Goal: Task Accomplishment & Management: Use online tool/utility

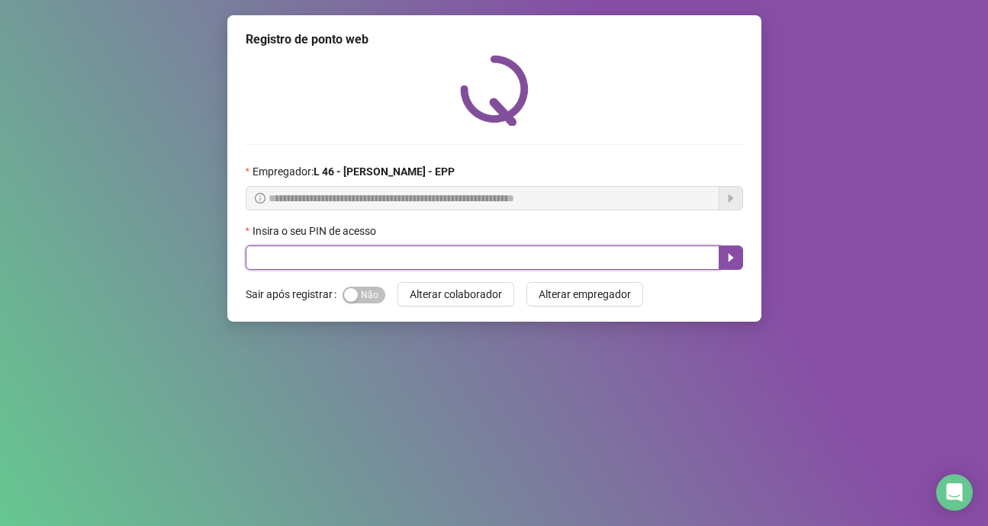
click at [365, 256] on input "text" at bounding box center [483, 258] width 474 height 24
type input "*****"
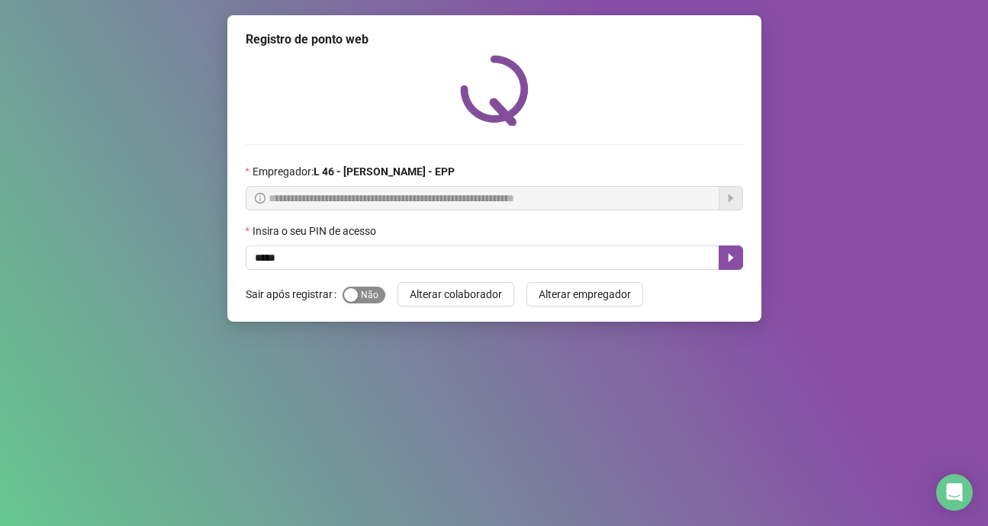
click at [374, 292] on span "Sim Não" at bounding box center [363, 295] width 43 height 17
click at [342, 287] on button "Sim Não" at bounding box center [363, 295] width 43 height 17
click at [374, 297] on span "Sim Não" at bounding box center [363, 295] width 43 height 17
click at [429, 294] on span "Alterar colaborador" at bounding box center [456, 294] width 92 height 17
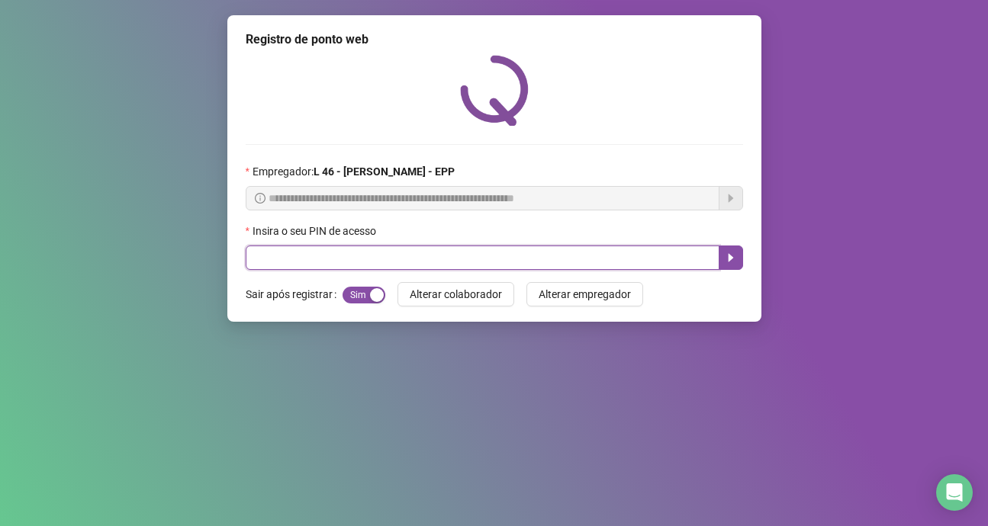
click at [326, 258] on input "text" at bounding box center [483, 258] width 474 height 24
type input "*****"
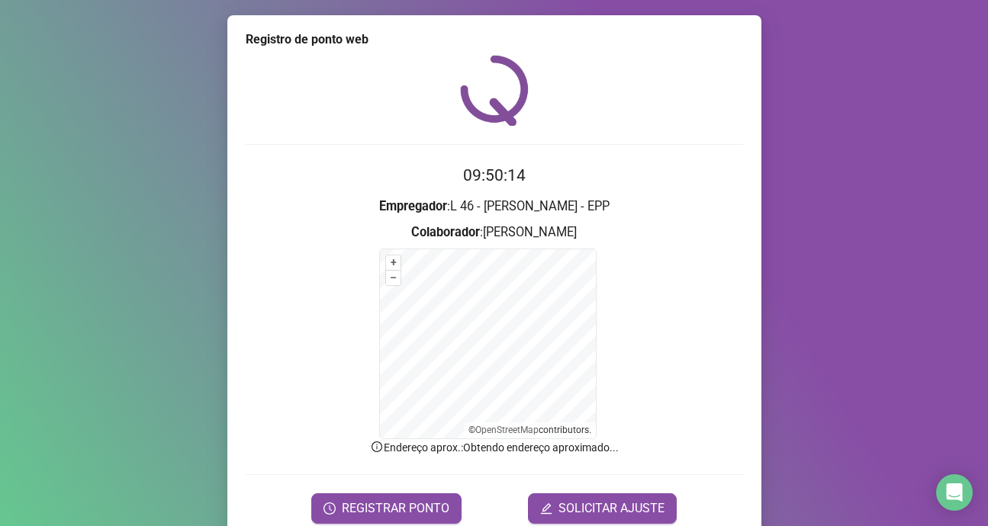
scroll to position [65, 0]
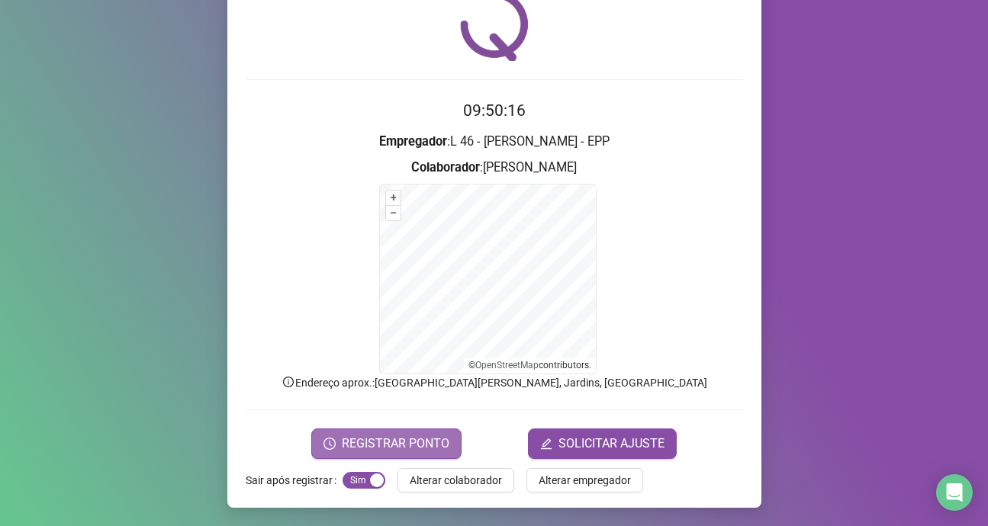
click at [415, 439] on span "REGISTRAR PONTO" at bounding box center [396, 444] width 108 height 18
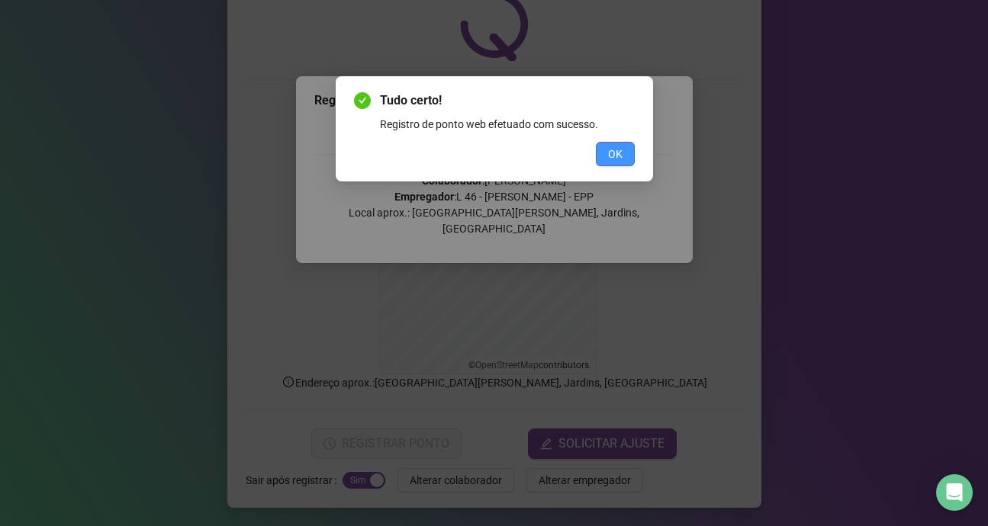
click at [628, 152] on button "OK" at bounding box center [615, 154] width 39 height 24
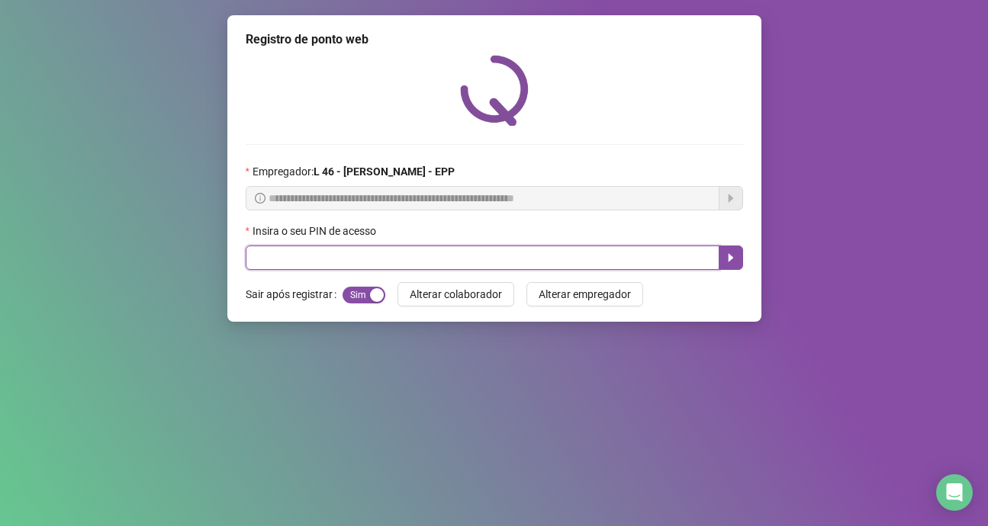
click at [385, 260] on input "text" at bounding box center [483, 258] width 474 height 24
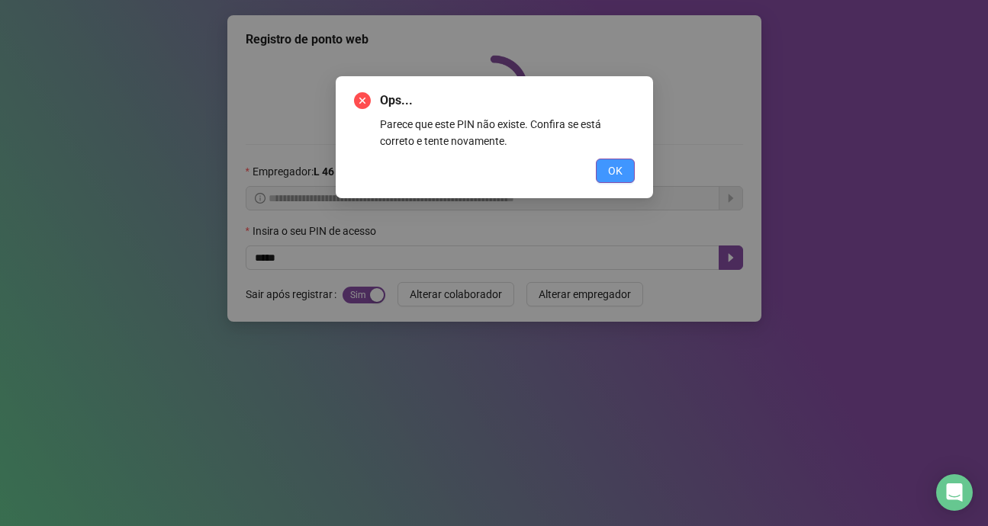
click at [614, 168] on span "OK" at bounding box center [615, 170] width 14 height 17
click at [614, 168] on div "Ops... Parece que este PIN não existe. Confira se está correto e tente novament…" at bounding box center [494, 263] width 988 height 526
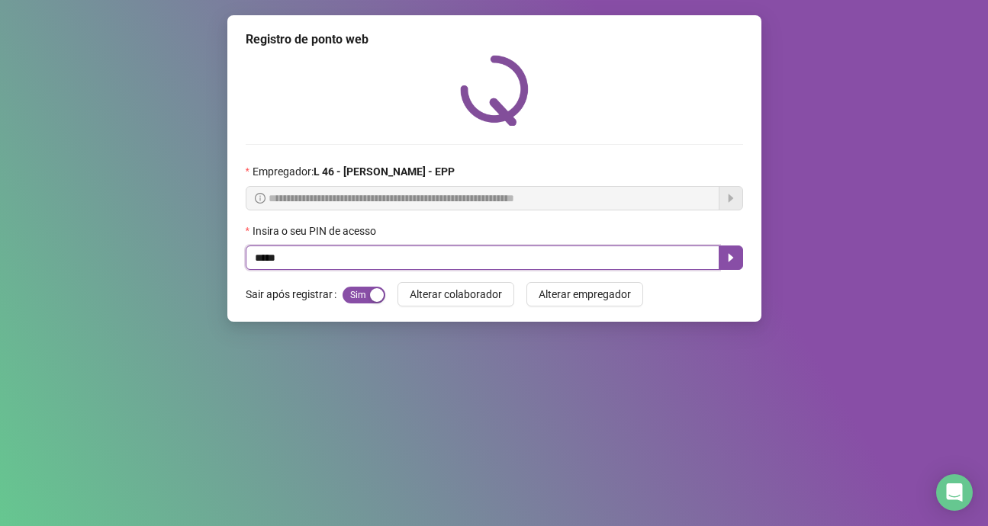
type input "*****"
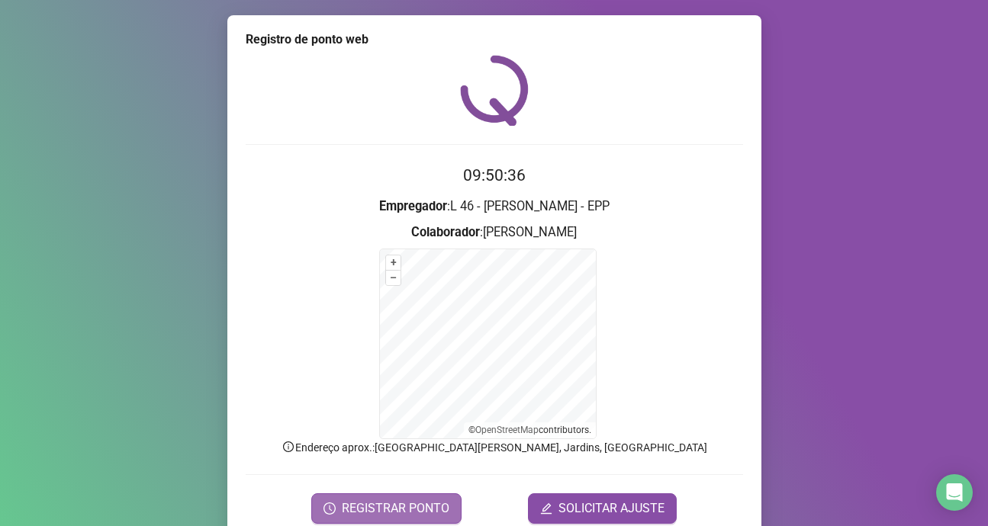
click at [397, 507] on span "REGISTRAR PONTO" at bounding box center [396, 509] width 108 height 18
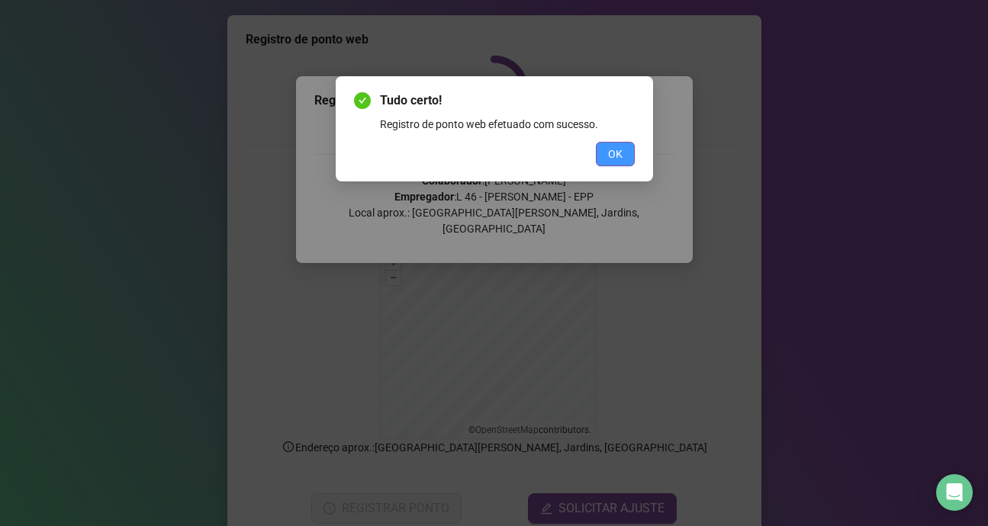
click at [609, 158] on span "OK" at bounding box center [615, 154] width 14 height 17
